Goal: Information Seeking & Learning: Learn about a topic

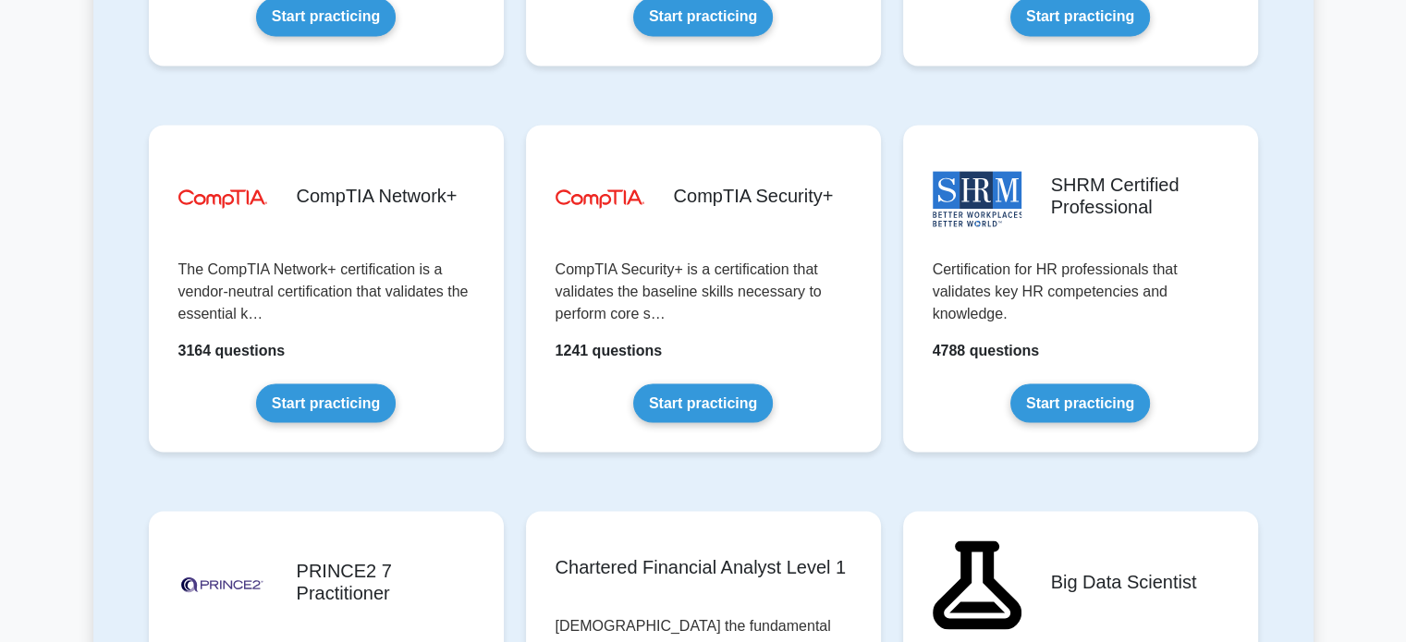
scroll to position [3395, 0]
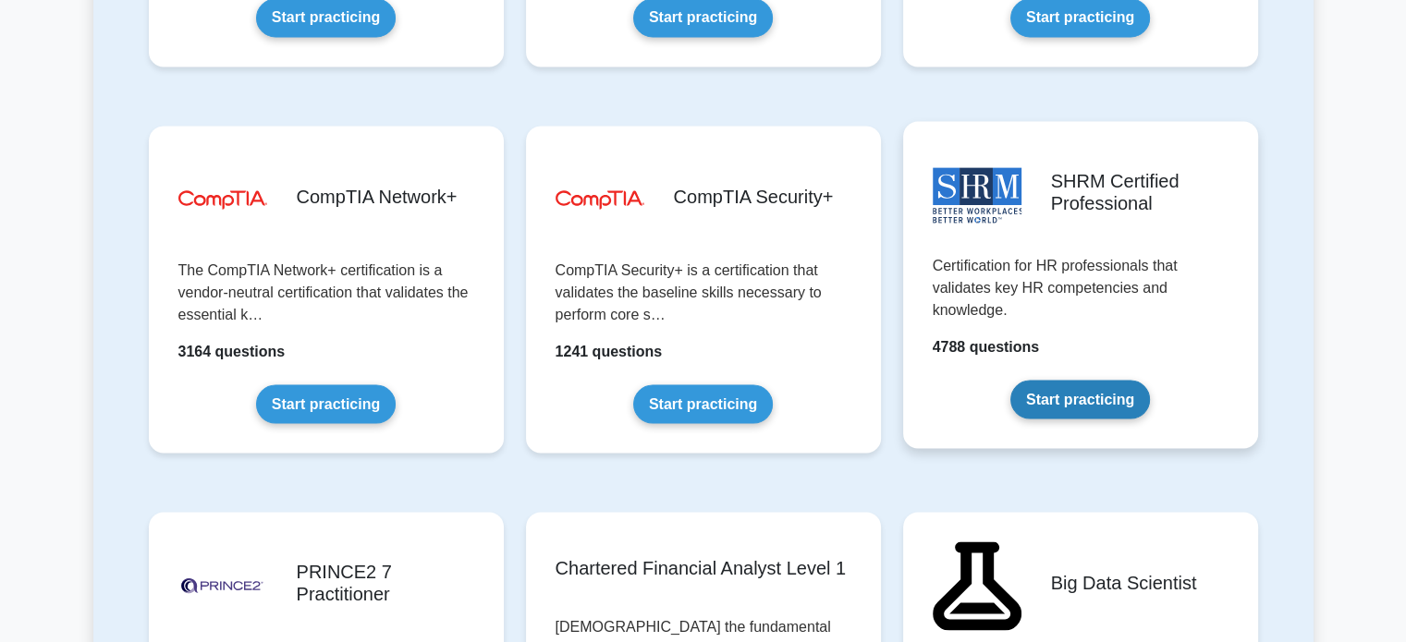
click at [1066, 390] on link "Start practicing" at bounding box center [1080, 399] width 140 height 39
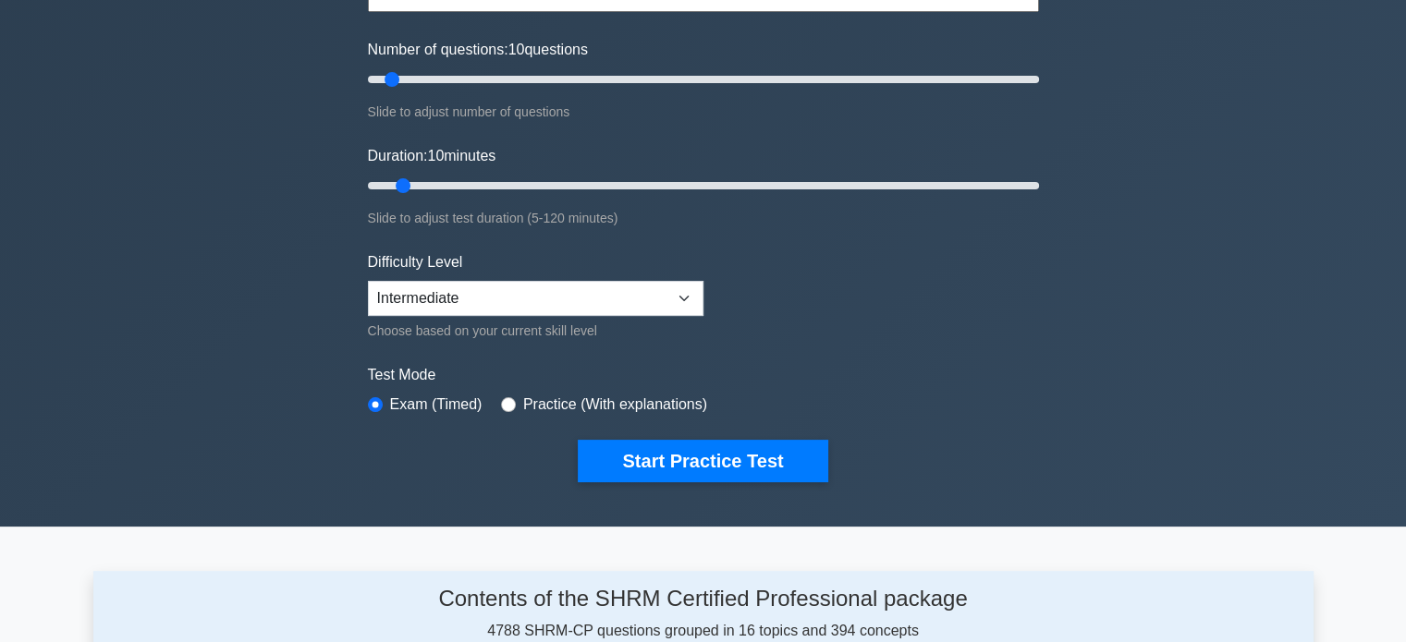
scroll to position [232, 0]
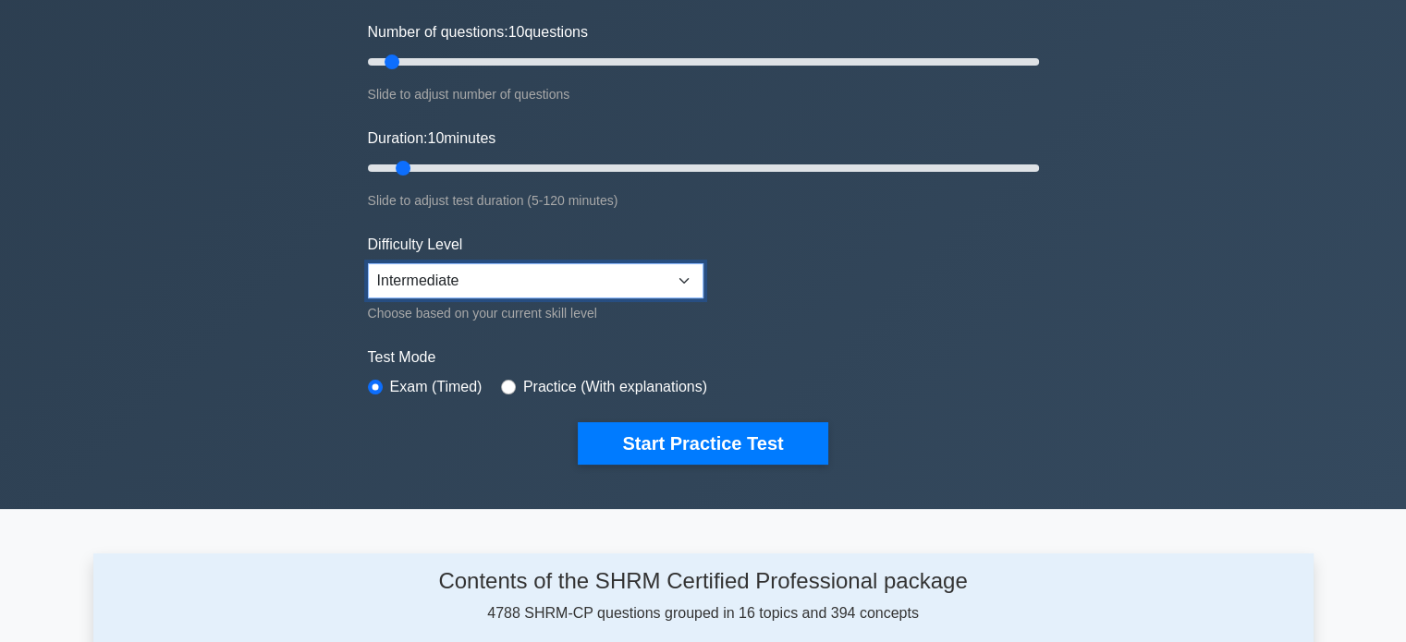
click at [450, 286] on select "Beginner Intermediate Expert" at bounding box center [535, 280] width 335 height 35
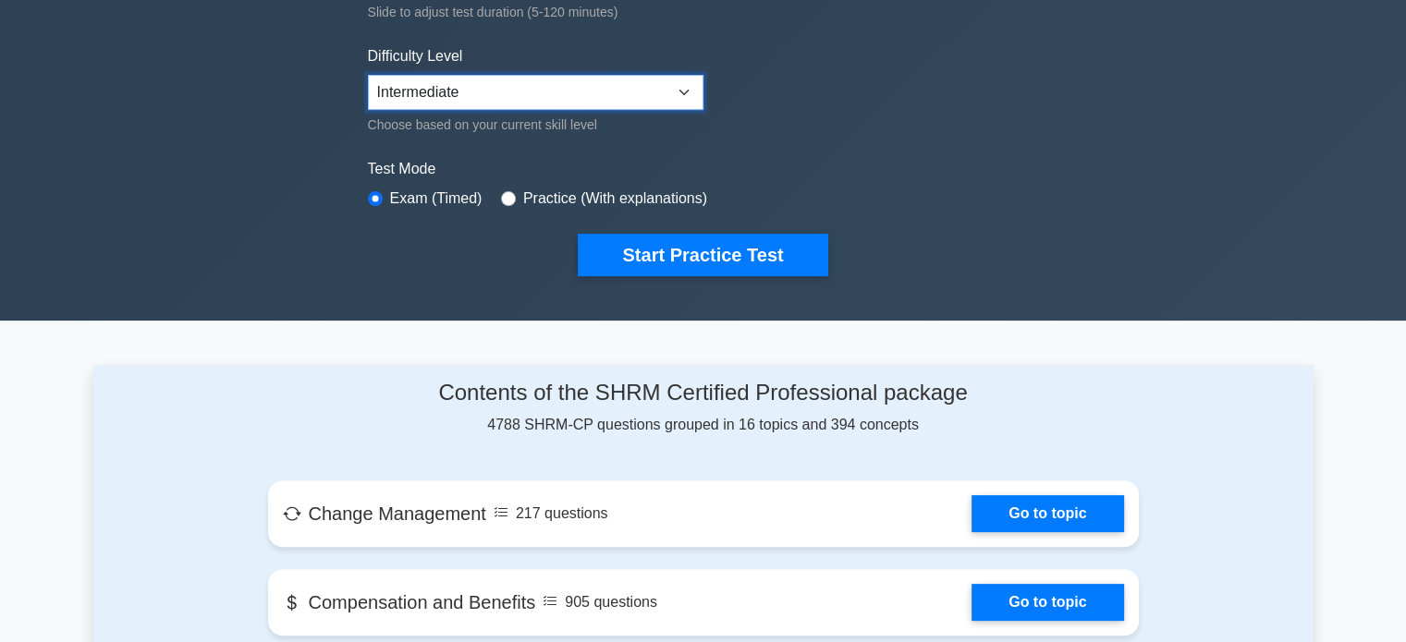
scroll to position [418, 0]
